Goal: Information Seeking & Learning: Find contact information

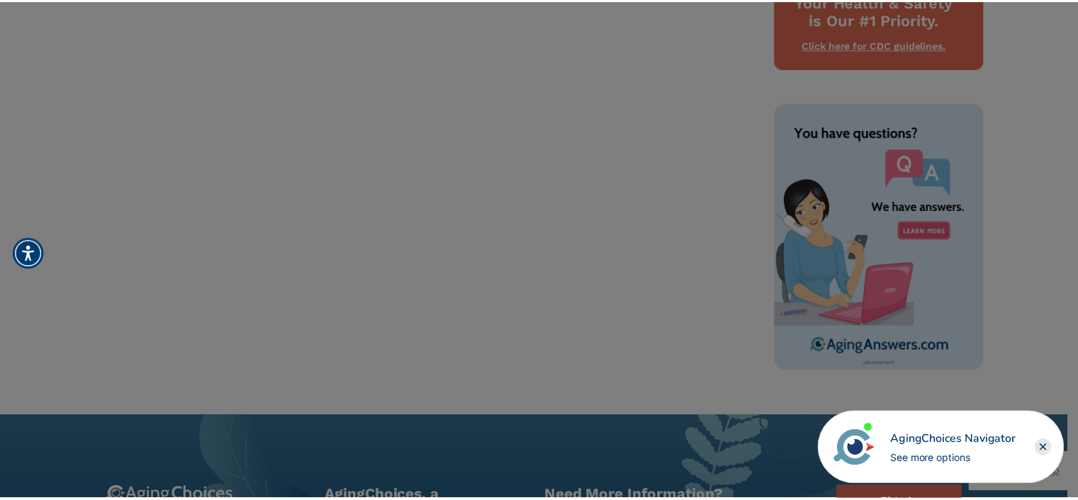
scroll to position [887, 0]
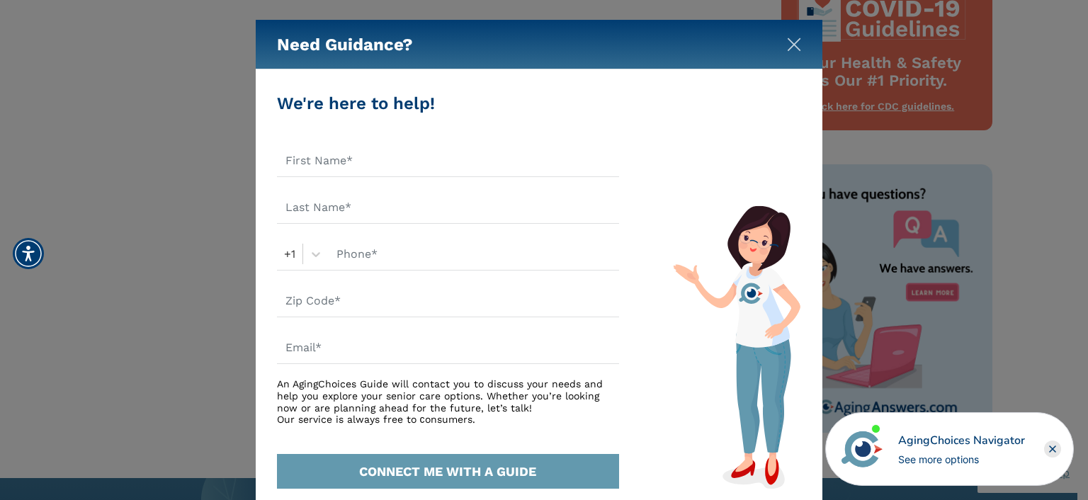
click at [791, 38] on img "Close" at bounding box center [794, 45] width 14 height 14
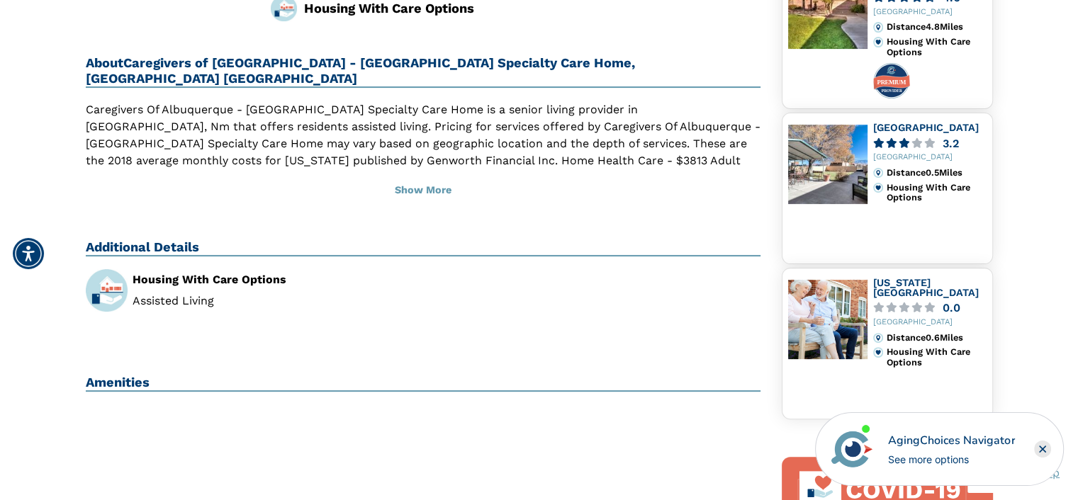
scroll to position [249, 0]
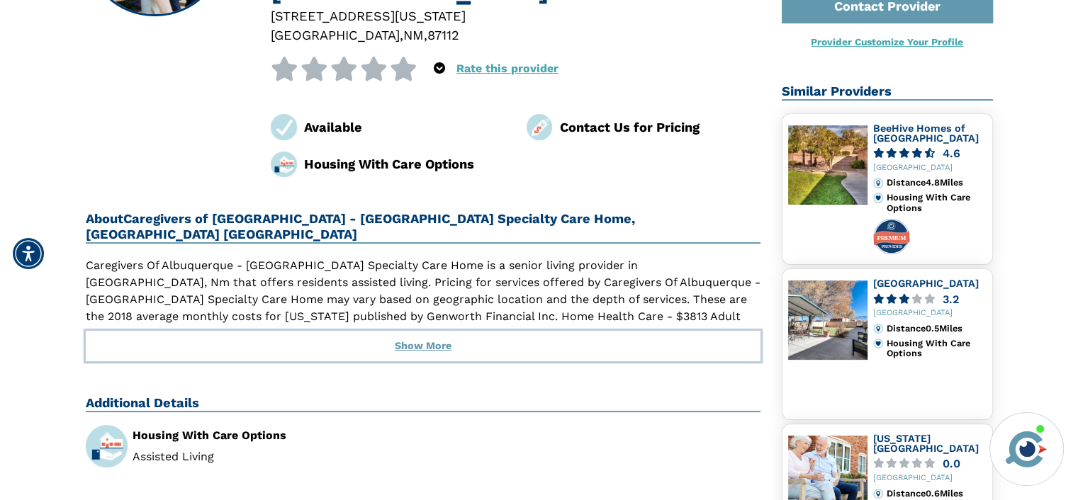
click at [409, 331] on button "Show More" at bounding box center [423, 346] width 675 height 31
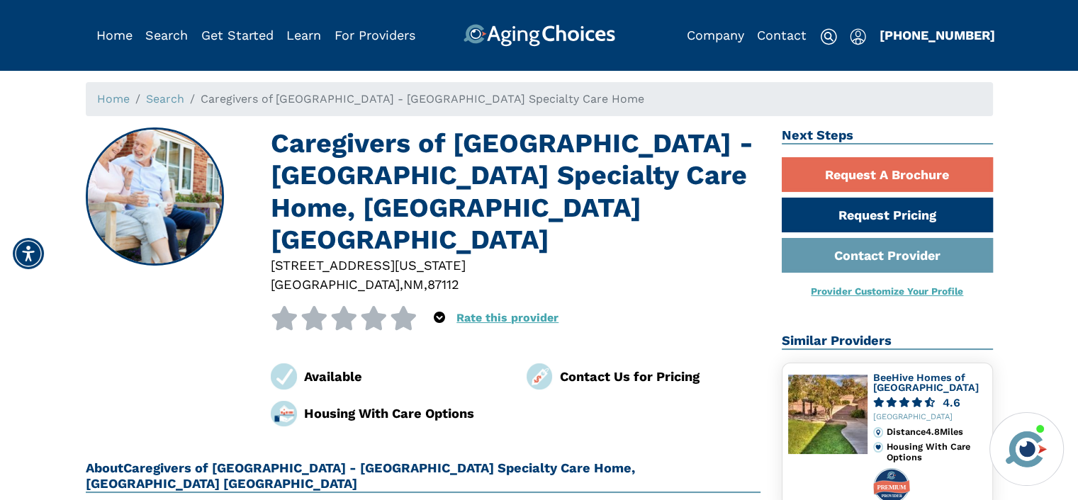
scroll to position [0, 0]
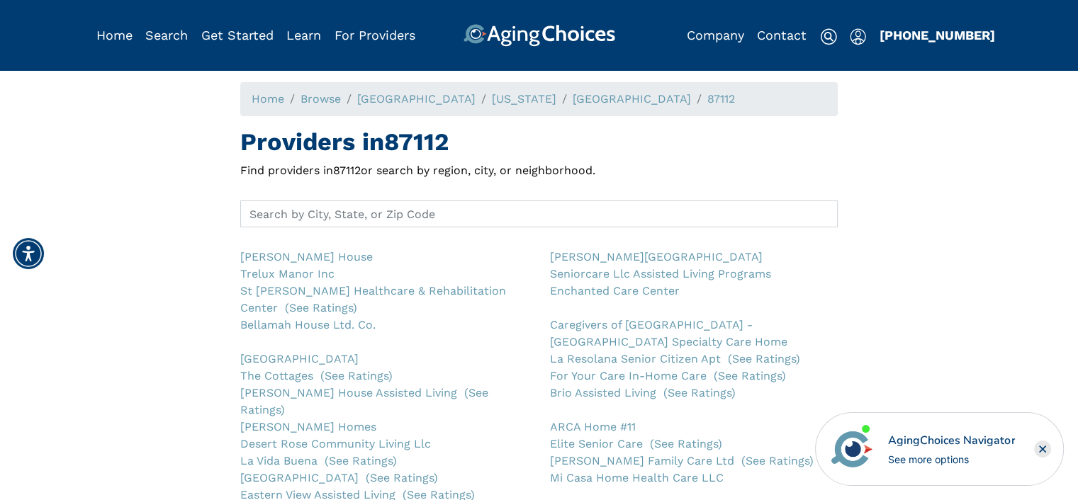
scroll to position [71, 0]
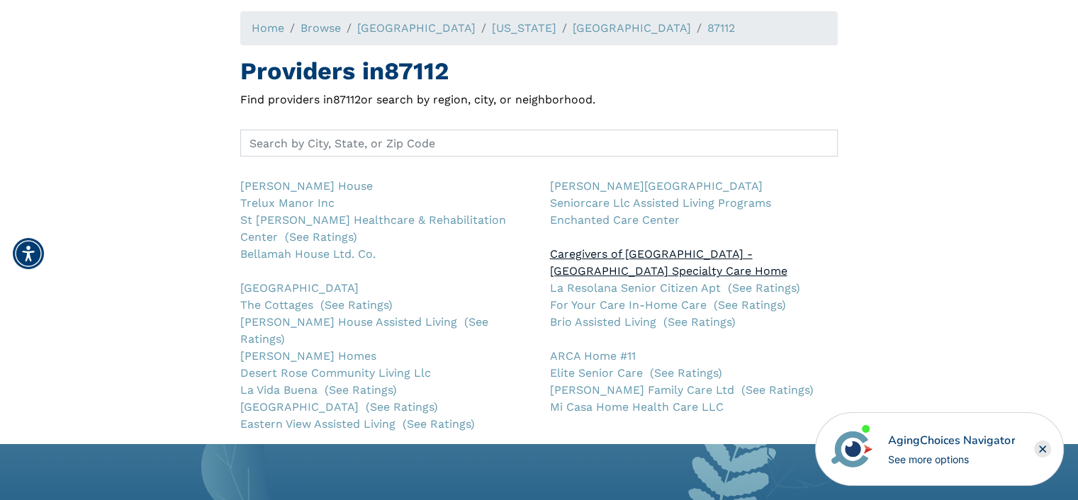
click at [602, 252] on link "Caregivers of [GEOGRAPHIC_DATA] - [GEOGRAPHIC_DATA] Specialty Care Home" at bounding box center [667, 262] width 237 height 30
